Goal: Task Accomplishment & Management: Complete application form

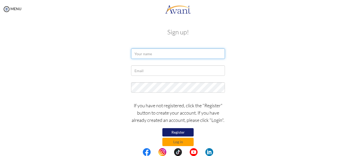
click at [175, 53] on input "text" at bounding box center [178, 53] width 94 height 10
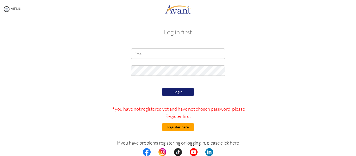
click at [175, 129] on button "Register here" at bounding box center [177, 127] width 31 height 8
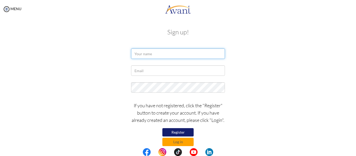
click at [154, 53] on input "text" at bounding box center [178, 53] width 94 height 10
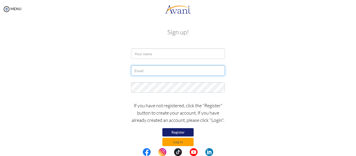
click at [144, 72] on input "text" at bounding box center [178, 70] width 94 height 10
paste input "[EMAIL_ADDRESS][DOMAIN_NAME]"
click at [144, 72] on input "[EMAIL_ADDRESS][DOMAIN_NAME]" at bounding box center [178, 70] width 94 height 10
type input "[EMAIL_ADDRESS][DOMAIN_NAME]"
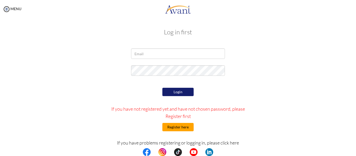
click at [172, 128] on button "Register here" at bounding box center [177, 127] width 31 height 8
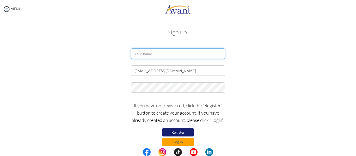
click at [172, 55] on input "text" at bounding box center [178, 53] width 94 height 10
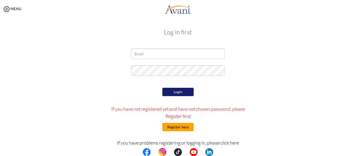
click at [185, 125] on button "Register here" at bounding box center [177, 127] width 31 height 8
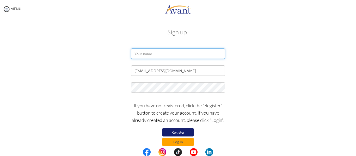
click at [162, 54] on input "text" at bounding box center [178, 53] width 94 height 10
paste input "IBEKWE C. NNEKA"
click at [152, 56] on input "IBEKWE C. NNEKA" at bounding box center [178, 53] width 94 height 10
click at [152, 55] on input "IBEKWE C. NNEKA" at bounding box center [178, 53] width 94 height 10
type input "[PERSON_NAME] [PERSON_NAME]"
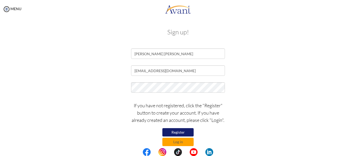
click at [184, 133] on button "Register" at bounding box center [177, 132] width 31 height 8
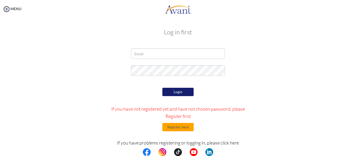
click at [0, 0] on div at bounding box center [0, 0] width 0 height 0
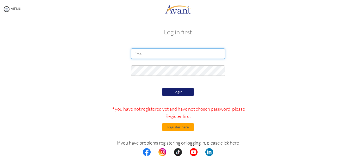
click at [208, 57] on input "email" at bounding box center [178, 53] width 94 height 10
paste input "[EMAIL_ADDRESS][DOMAIN_NAME]"
type input "[EMAIL_ADDRESS][DOMAIN_NAME]"
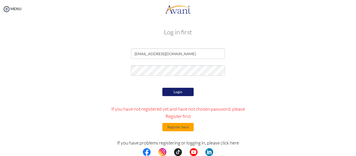
click at [169, 94] on button "Login" at bounding box center [177, 92] width 31 height 8
click at [188, 129] on button "Register here" at bounding box center [177, 127] width 31 height 8
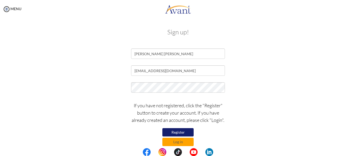
click at [172, 131] on button "Register" at bounding box center [177, 132] width 31 height 8
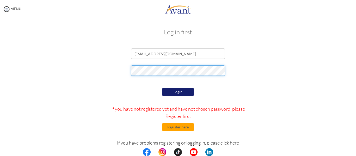
click at [97, 67] on div at bounding box center [178, 71] width 305 height 13
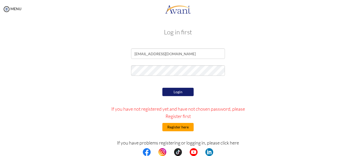
click at [170, 128] on button "Register here" at bounding box center [177, 127] width 31 height 8
click at [176, 127] on button "Register here" at bounding box center [177, 127] width 31 height 8
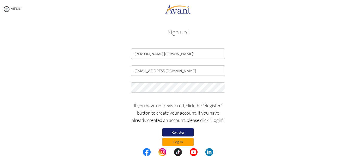
click at [176, 131] on button "Register" at bounding box center [177, 132] width 31 height 8
click at [180, 132] on button "Register" at bounding box center [177, 132] width 31 height 8
click at [185, 134] on button "Register" at bounding box center [177, 132] width 31 height 8
click at [182, 129] on button "Register" at bounding box center [177, 132] width 31 height 8
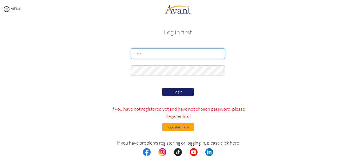
type input "[EMAIL_ADDRESS][DOMAIN_NAME]"
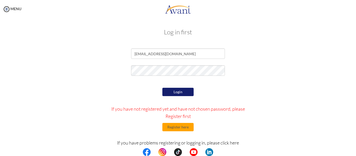
click at [0, 0] on div at bounding box center [0, 0] width 0 height 0
